Goal: Task Accomplishment & Management: Manage account settings

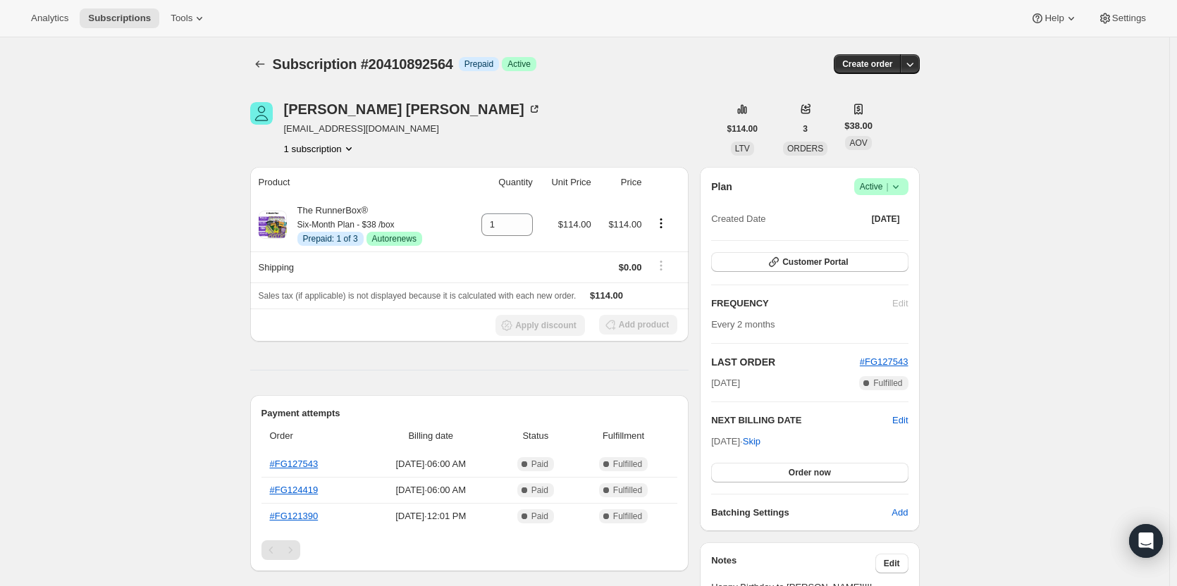
click at [914, 183] on div "Plan Success Active | Created Date Apr 15, 2025 Customer Portal FREQUENCY Edit …" at bounding box center [809, 349] width 219 height 364
click at [906, 175] on div "Plan Success Active | Created Date Apr 15, 2025 Customer Portal FREQUENCY Edit …" at bounding box center [809, 349] width 219 height 364
click at [903, 183] on icon at bounding box center [896, 187] width 14 height 14
click at [887, 232] on span "Cancel subscription" at bounding box center [886, 239] width 80 height 14
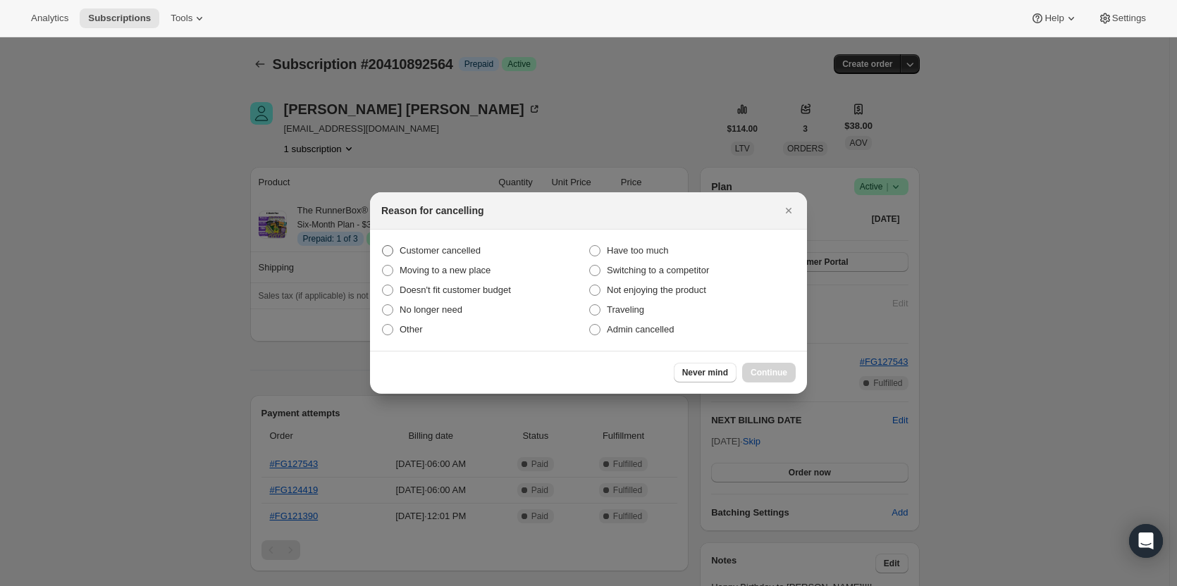
click at [457, 257] on span "Customer cancelled" at bounding box center [440, 251] width 81 height 14
click at [383, 246] on input "Customer cancelled" at bounding box center [382, 245] width 1 height 1
radio input "true"
click at [761, 367] on button "Continue" at bounding box center [769, 373] width 54 height 20
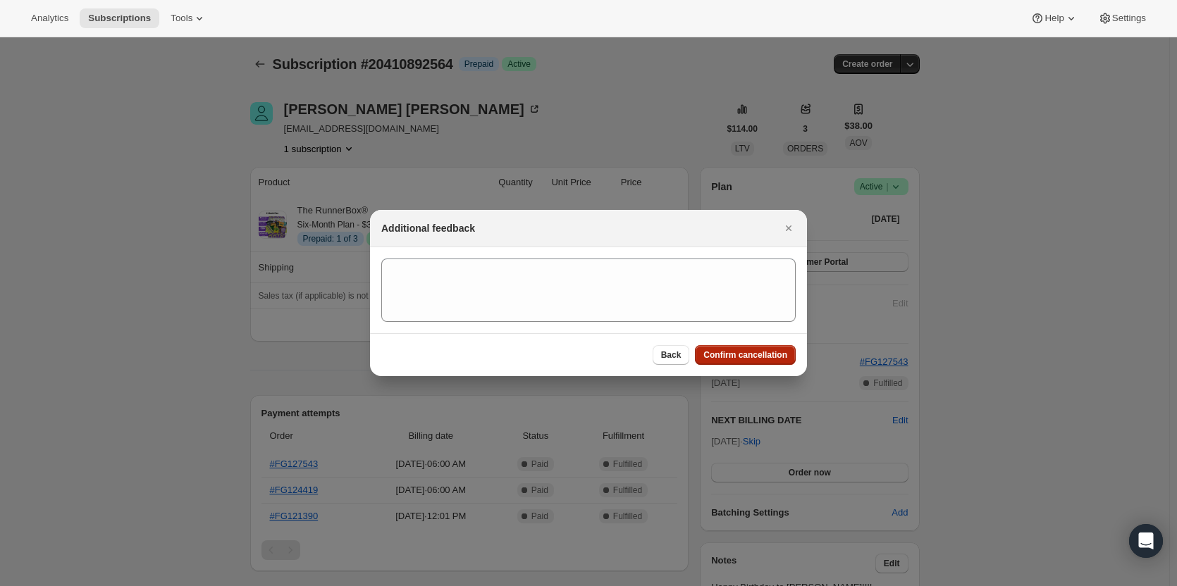
click at [751, 362] on button "Confirm cancellation" at bounding box center [745, 355] width 101 height 20
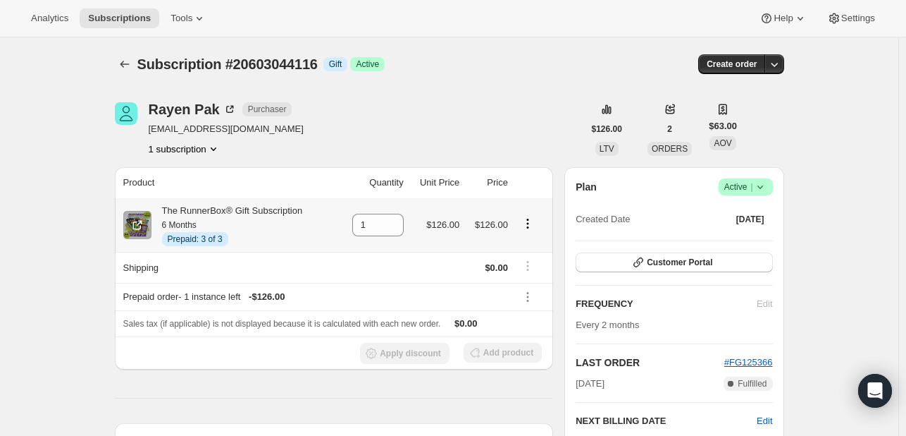
click at [529, 223] on icon "Product actions" at bounding box center [527, 223] width 2 height 2
click at [526, 147] on div "Rayen Pak Purchaser chongpak5@gmail.com 1 subscription" at bounding box center [349, 129] width 469 height 54
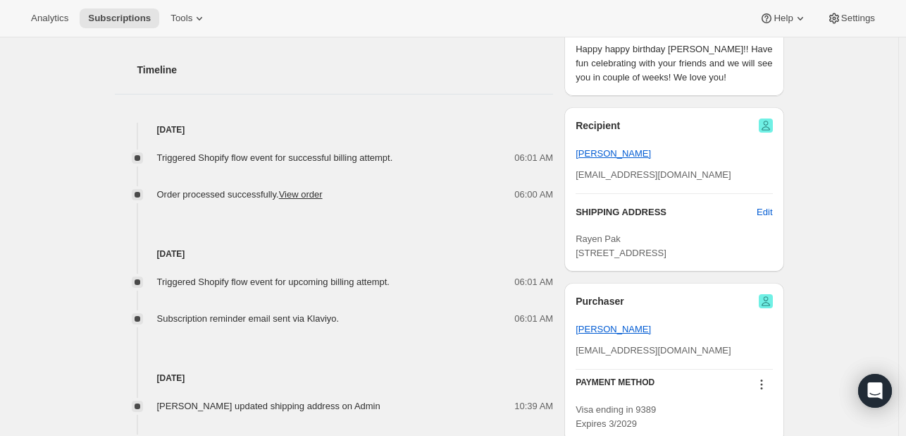
scroll to position [538, 0]
click at [770, 212] on span "Edit" at bounding box center [765, 212] width 16 height 14
select select "United States"
select select "MN"
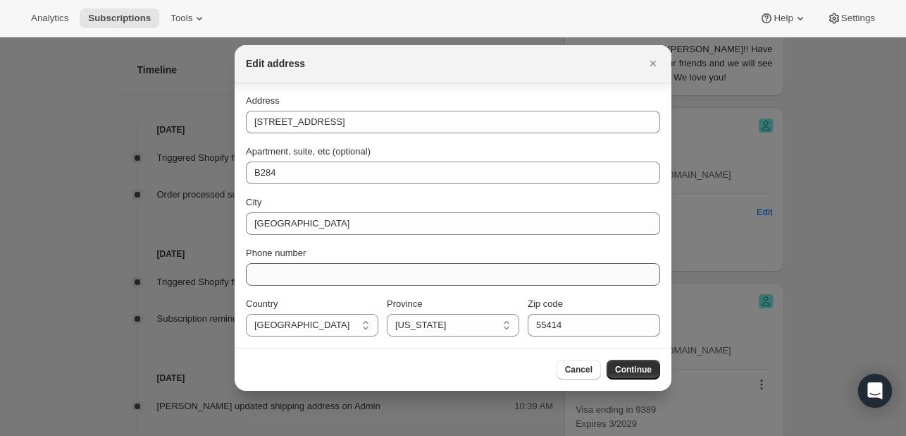
scroll to position [59, 0]
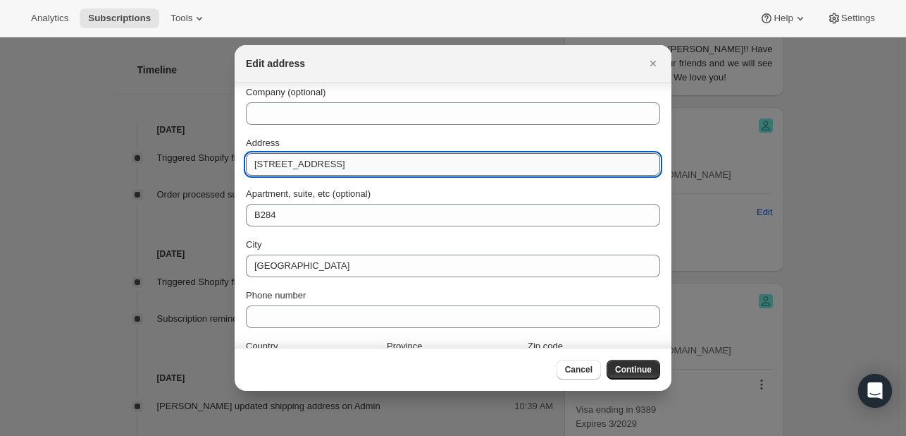
click at [378, 166] on input "515 14th Avenue Southeast" at bounding box center [453, 164] width 414 height 23
paste input "1206 5th St SE"
click at [295, 163] on input "1206 5th St SE" at bounding box center [453, 164] width 414 height 23
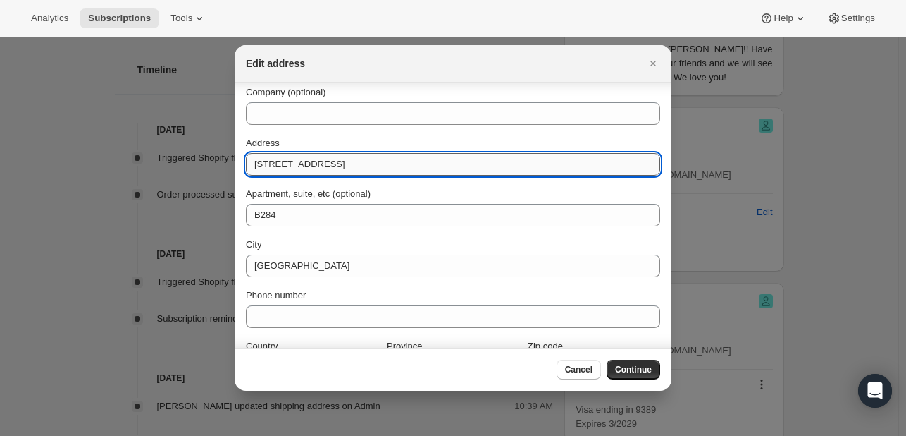
click at [295, 163] on input "1206 5th St SE" at bounding box center [453, 164] width 414 height 23
type input "1206 5th SE"
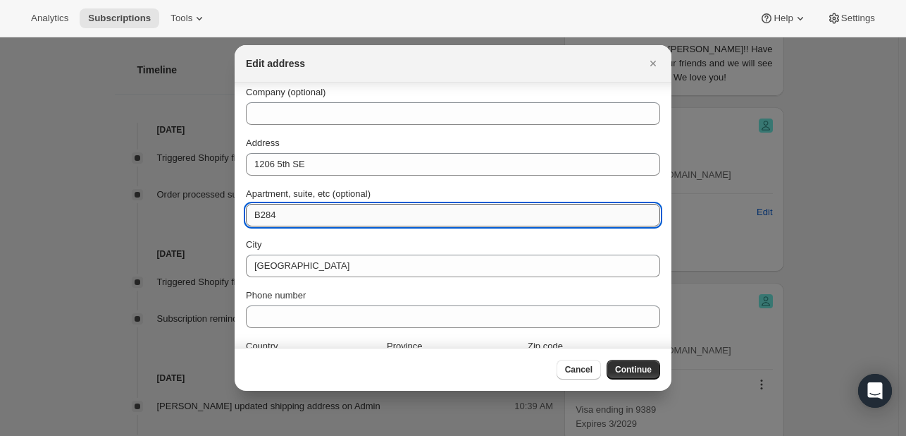
click at [297, 224] on input "B284" at bounding box center [453, 215] width 414 height 23
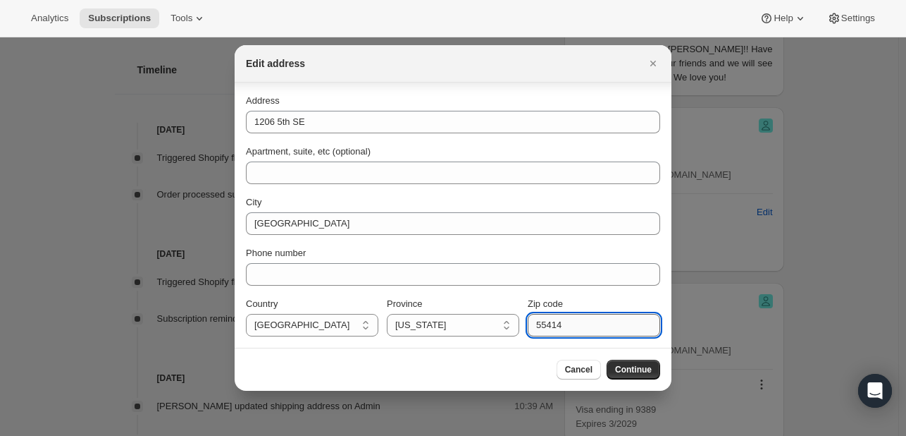
click at [591, 325] on input "55414" at bounding box center [594, 325] width 133 height 23
click at [640, 373] on span "Continue" at bounding box center [633, 369] width 37 height 11
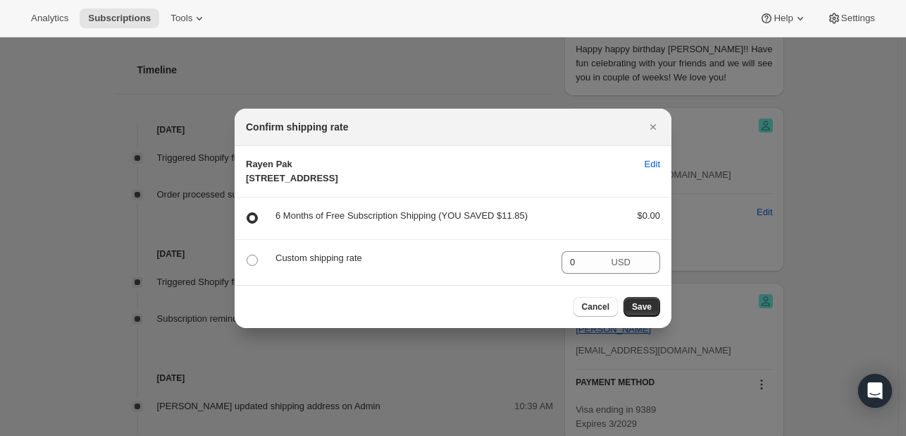
scroll to position [0, 0]
click at [655, 316] on button "Save" at bounding box center [642, 307] width 37 height 20
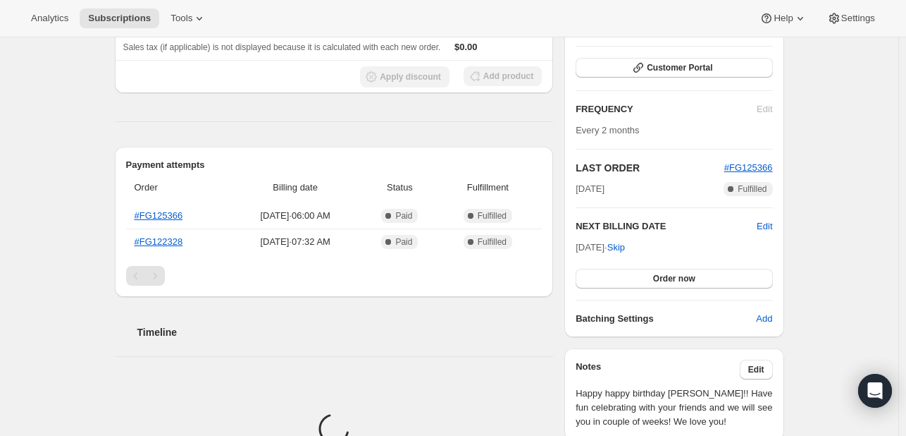
scroll to position [538, 0]
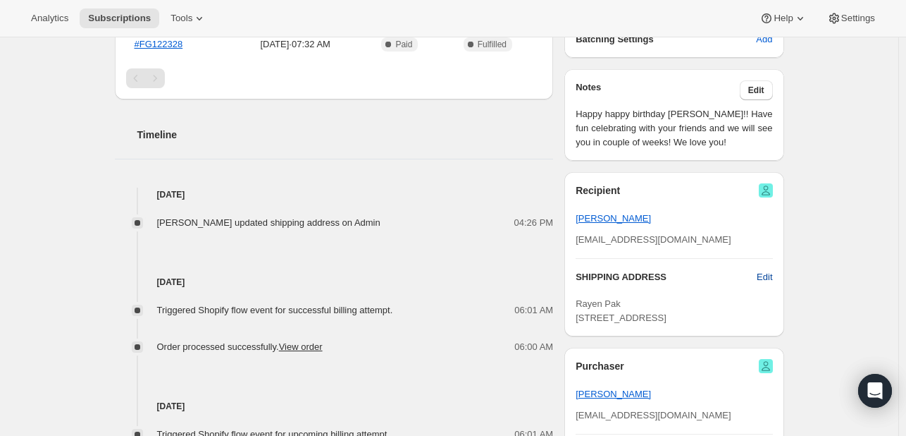
click at [772, 277] on span "Edit" at bounding box center [765, 277] width 16 height 14
select select "United States"
select select "MN"
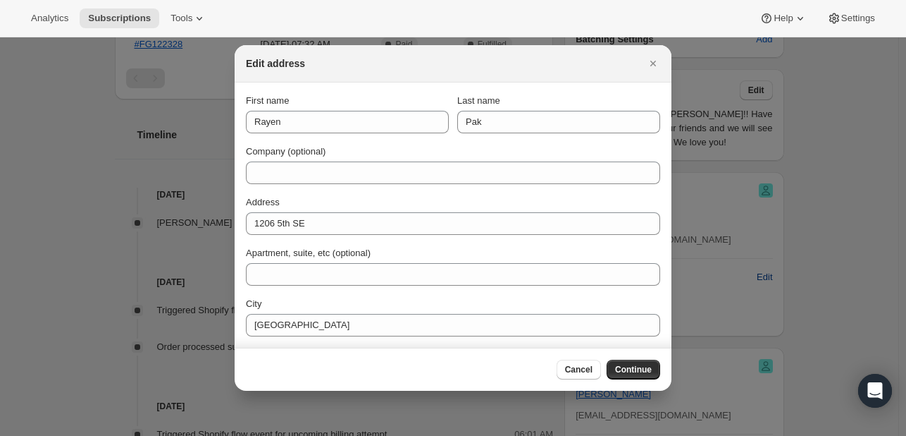
scroll to position [0, 0]
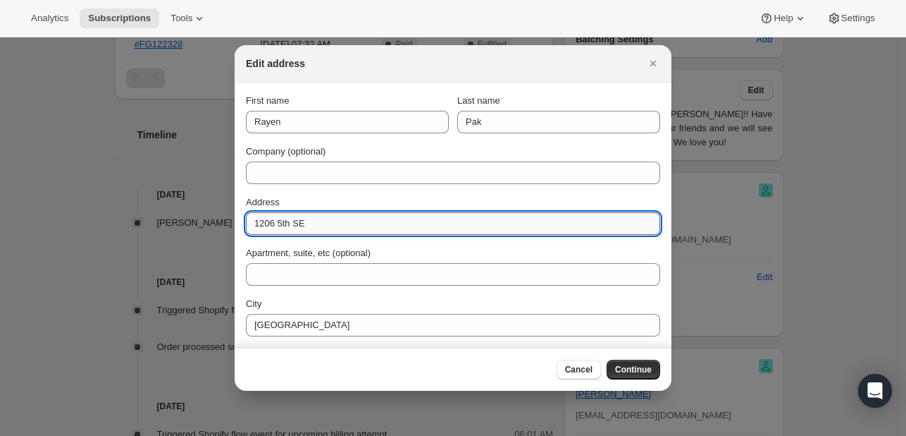
click at [288, 224] on input "1206 5th SE" at bounding box center [453, 223] width 414 height 23
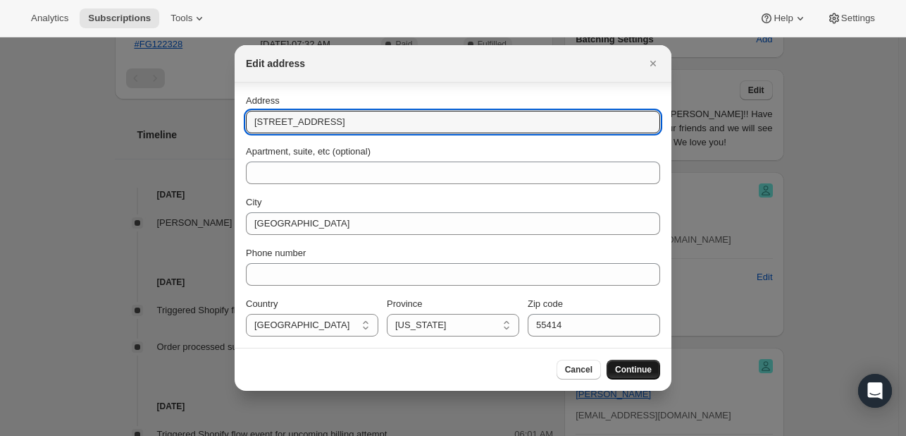
type input "1206 5th St. SE"
click at [637, 362] on button "Continue" at bounding box center [634, 369] width 54 height 20
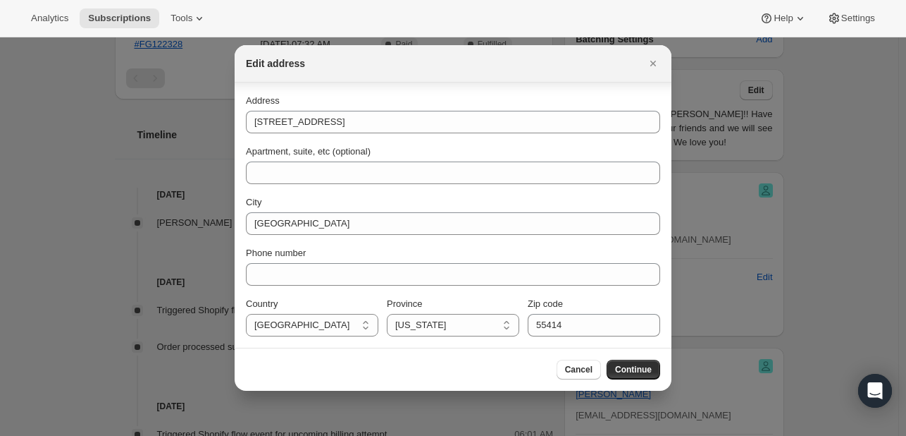
scroll to position [0, 0]
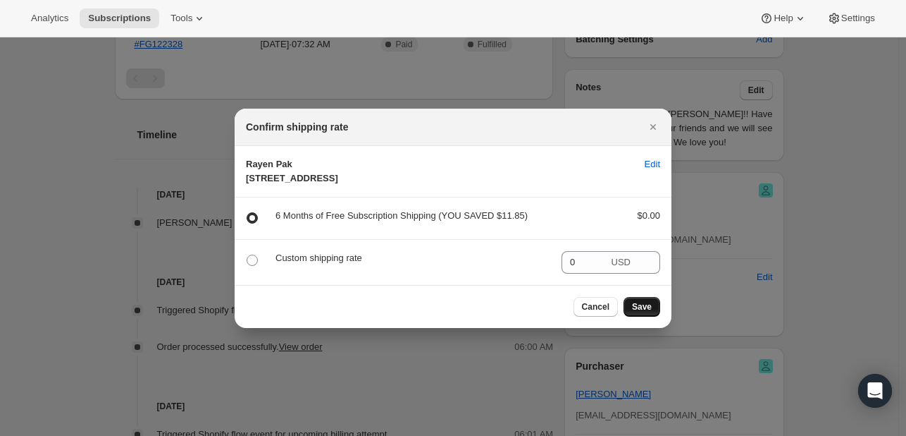
click at [643, 312] on span "Save" at bounding box center [642, 306] width 20 height 11
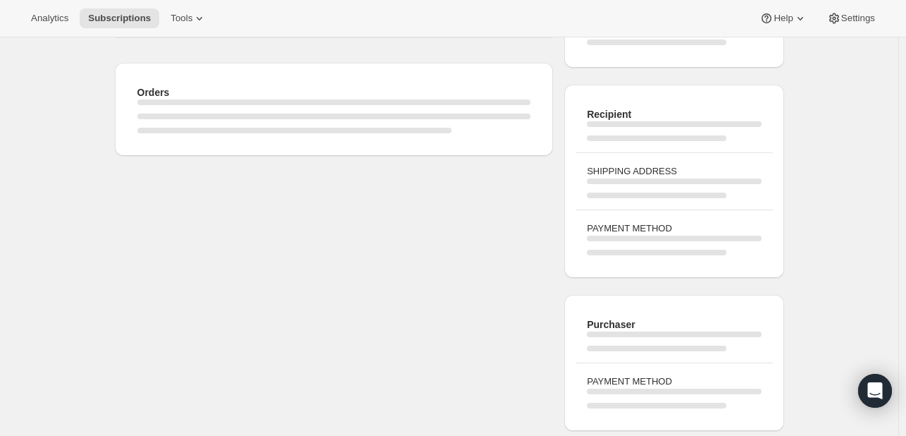
scroll to position [538, 0]
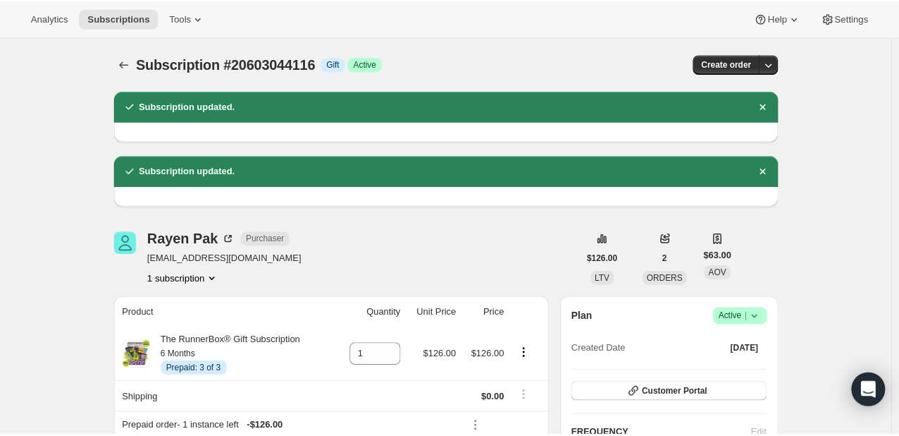
scroll to position [538, 0]
